Goal: Task Accomplishment & Management: Complete application form

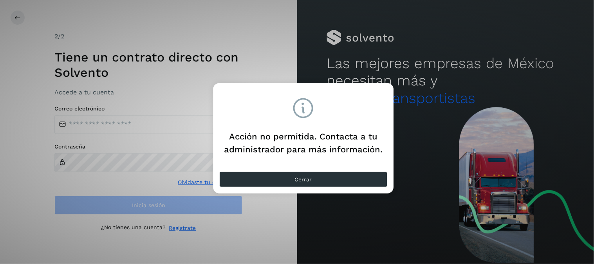
click at [106, 121] on div "Acción no permitida. Contacta a tu administrador para más información. Cerrar" at bounding box center [297, 132] width 594 height 264
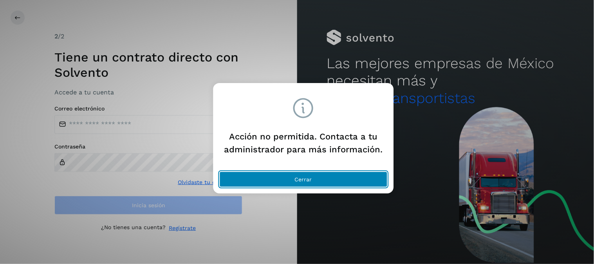
click at [281, 182] on button "Cerrar" at bounding box center [303, 179] width 168 height 16
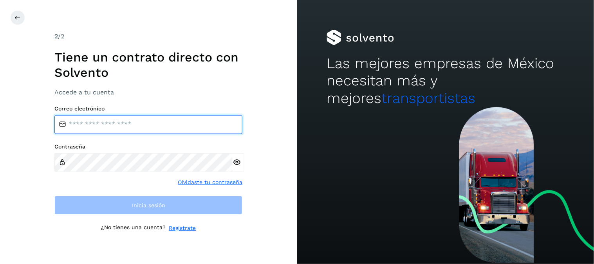
click at [134, 122] on input "email" at bounding box center [148, 124] width 188 height 19
type input "**********"
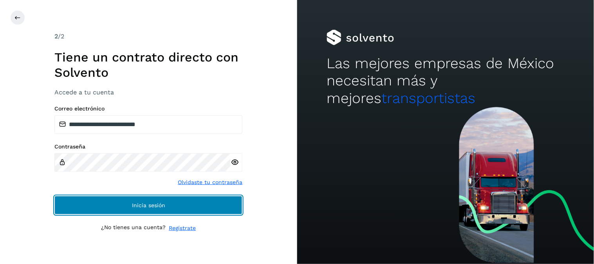
click at [156, 202] on span "Inicia sesión" at bounding box center [148, 204] width 33 height 5
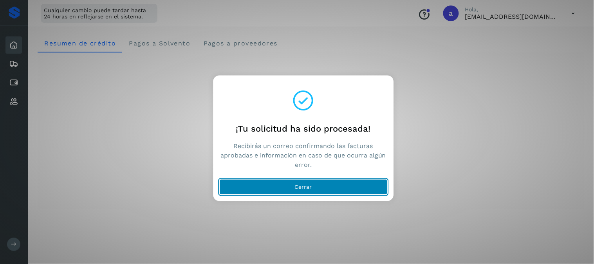
click at [295, 184] on button "Cerrar" at bounding box center [303, 187] width 168 height 16
